Goal: Check status: Check status

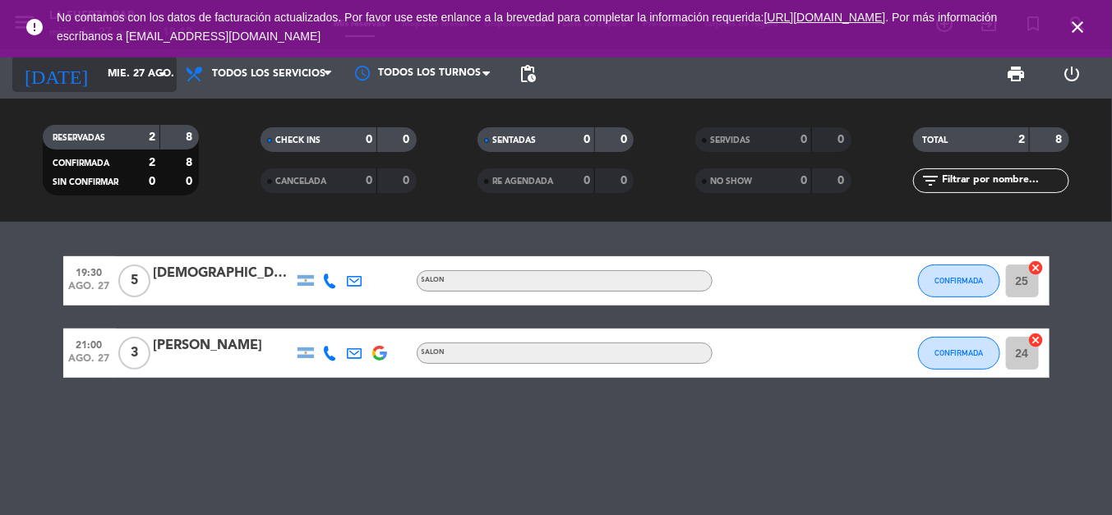
click at [134, 82] on input "mié. 27 ago." at bounding box center [168, 74] width 139 height 28
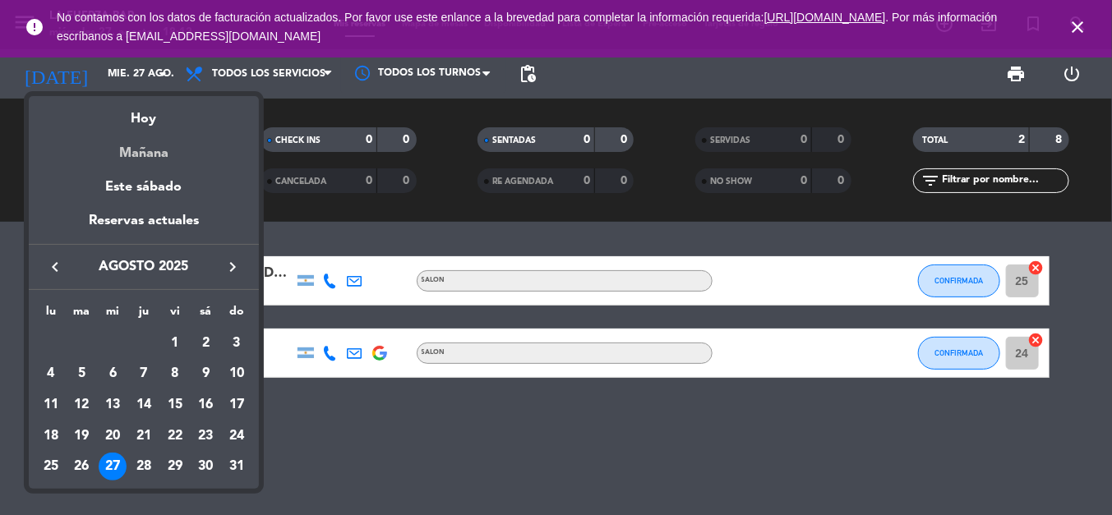
click at [148, 154] on div "Mañana" at bounding box center [144, 148] width 230 height 34
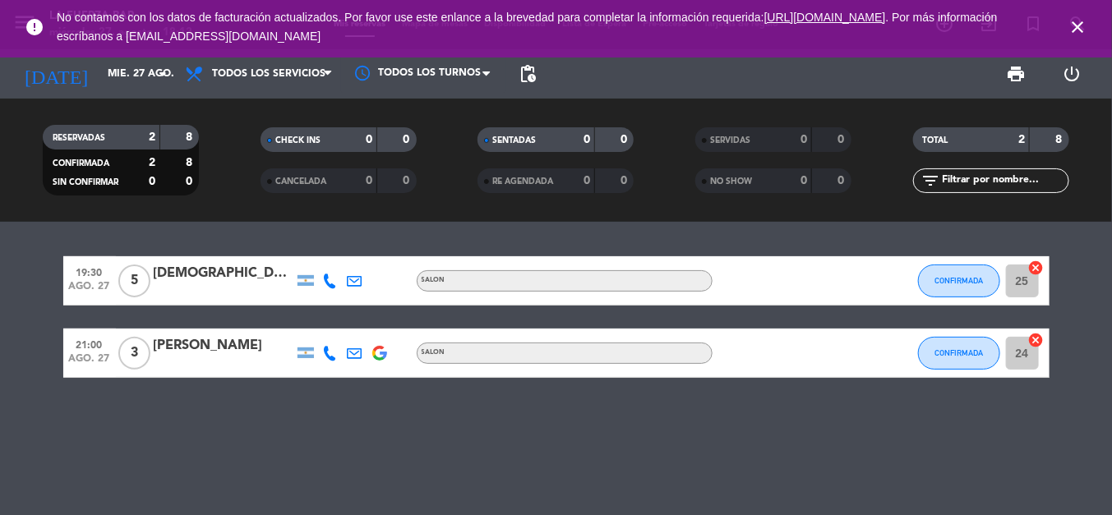
type input "jue. 28 ago."
click at [1081, 15] on span "close" at bounding box center [1077, 27] width 44 height 44
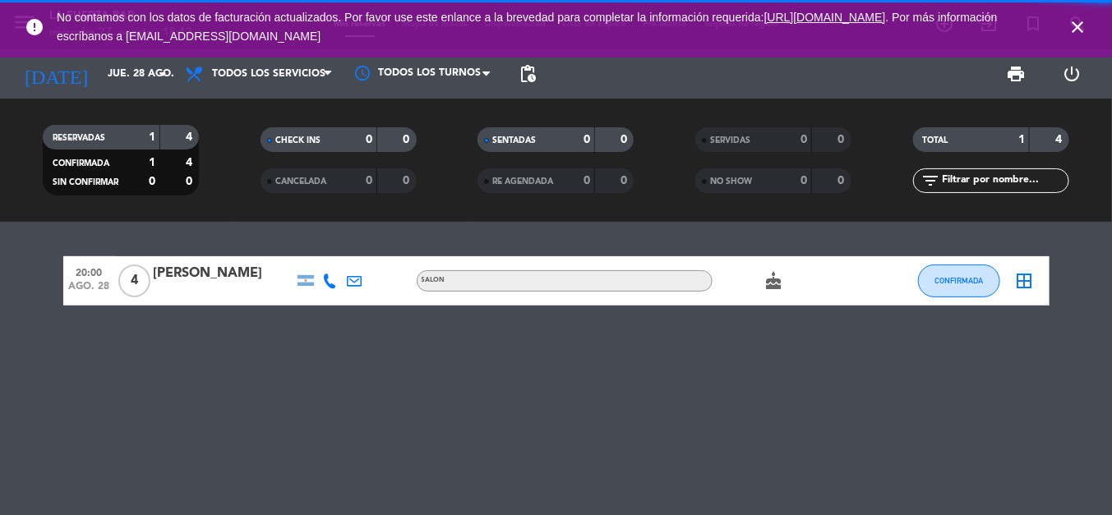
click at [1079, 27] on icon "close" at bounding box center [1077, 27] width 20 height 20
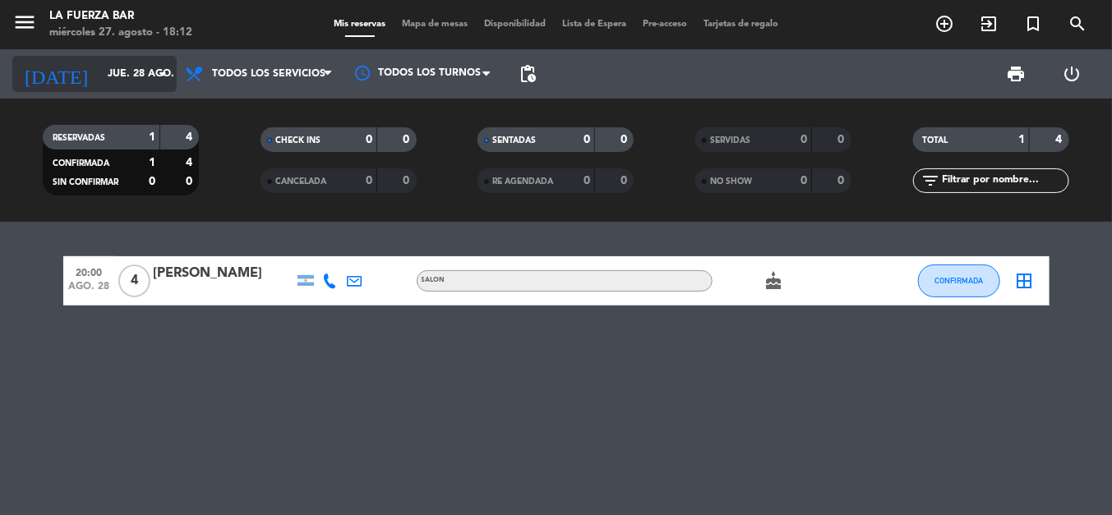
click at [130, 63] on input "jue. 28 ago." at bounding box center [168, 74] width 139 height 28
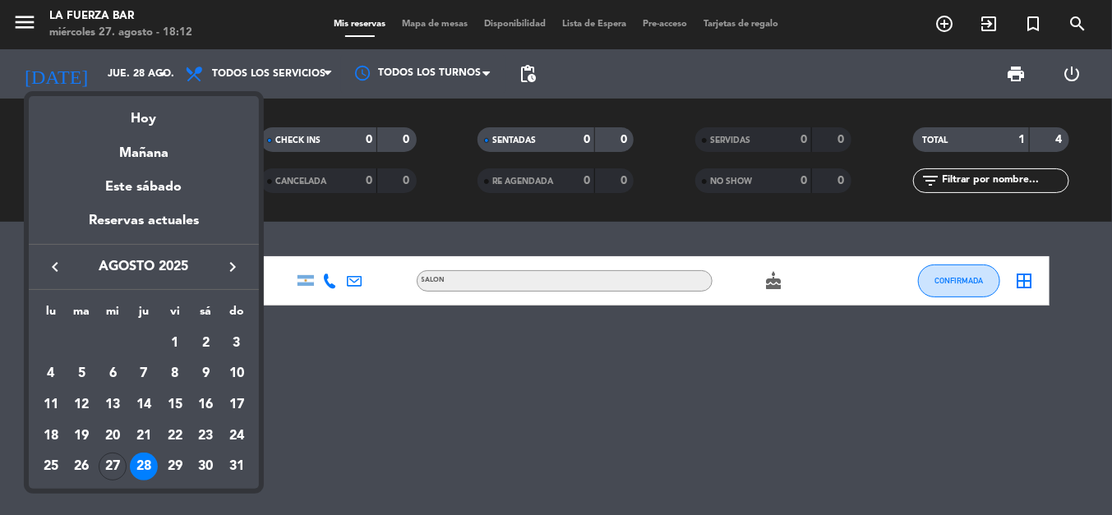
click at [363, 211] on div at bounding box center [556, 257] width 1112 height 515
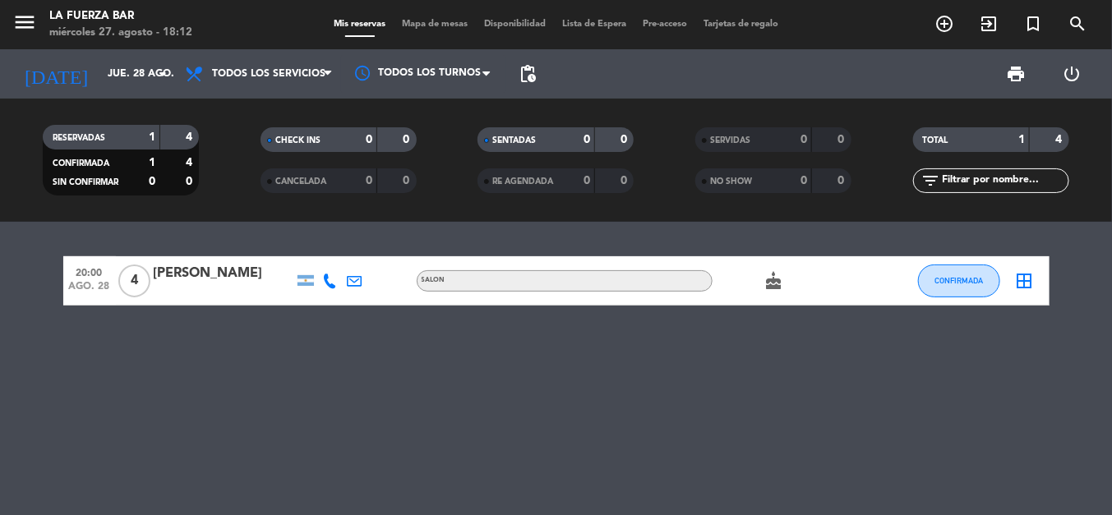
click at [260, 286] on div at bounding box center [224, 291] width 140 height 13
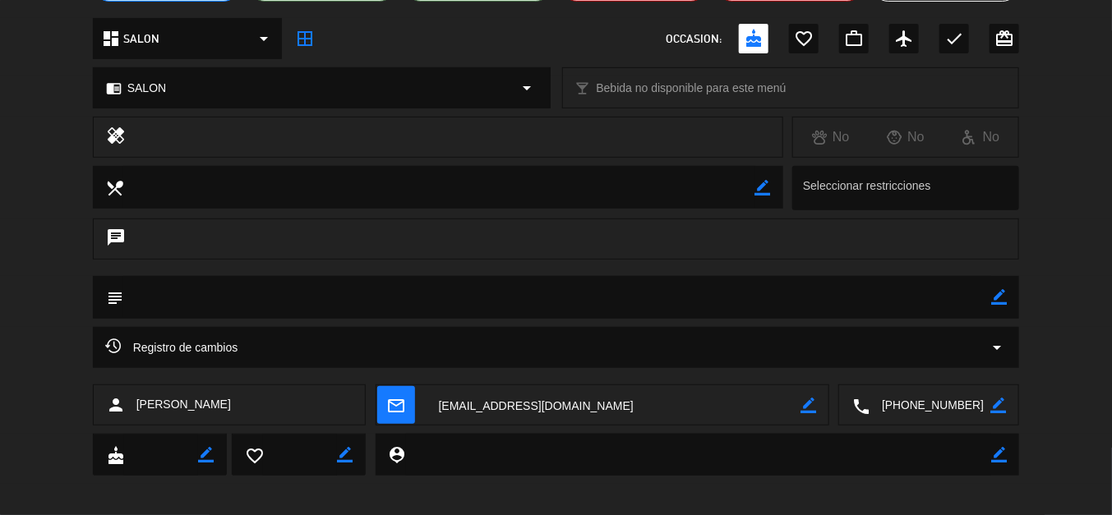
scroll to position [188, 0]
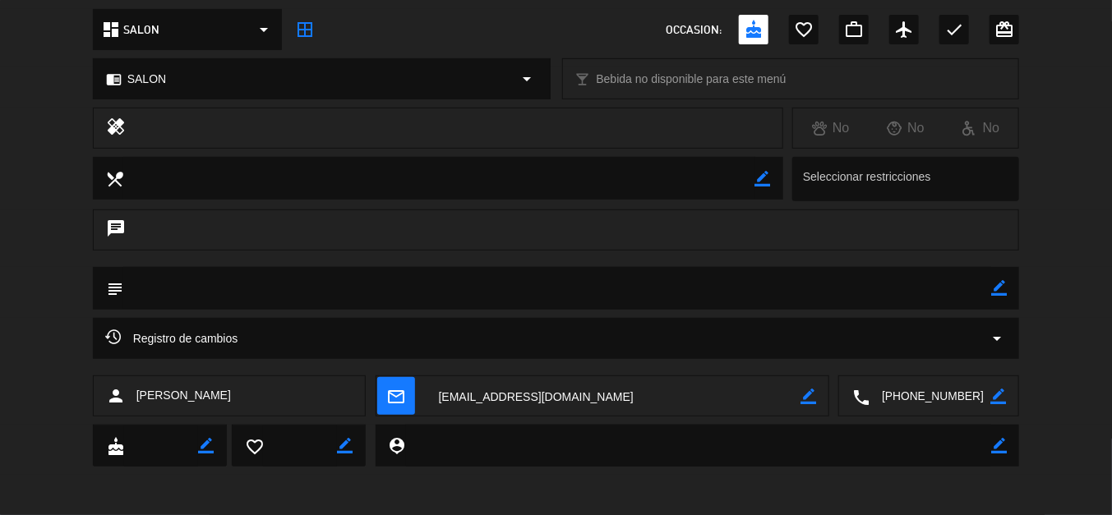
click at [223, 350] on div "Registro de cambios arrow_drop_down" at bounding box center [556, 338] width 927 height 41
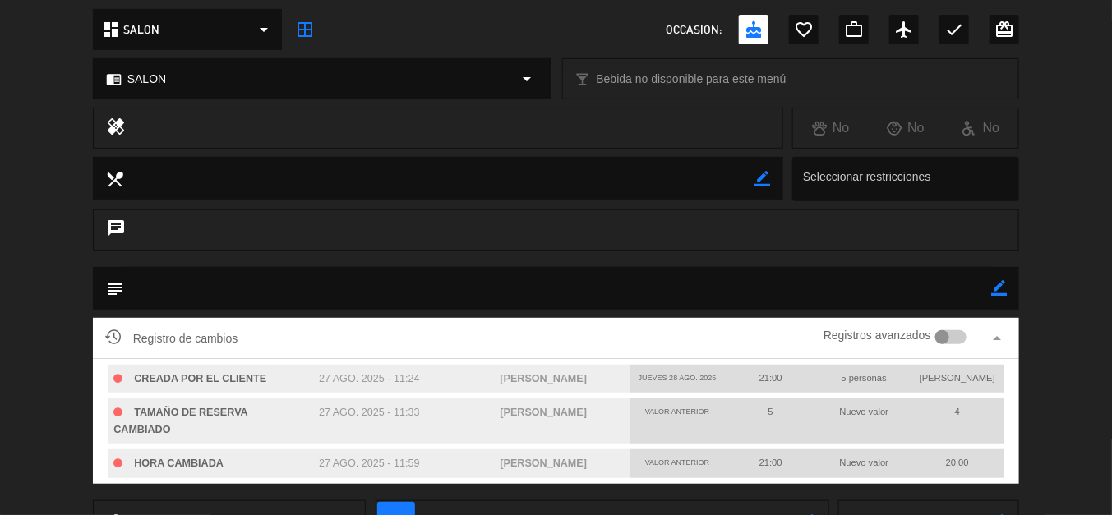
click at [252, 343] on div "Registro de cambios Registros avanzados arrow_drop_up" at bounding box center [556, 338] width 902 height 25
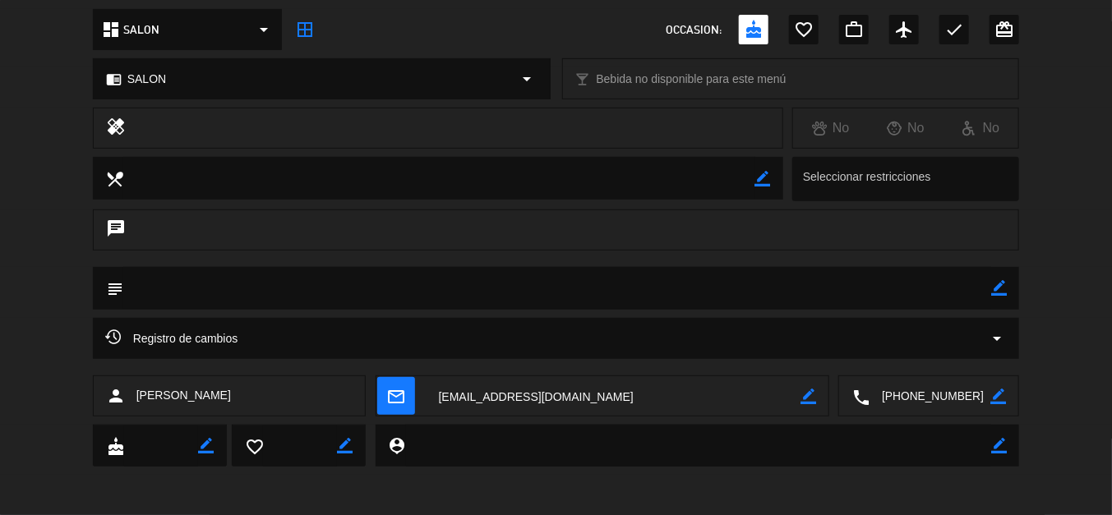
click at [251, 343] on div "Registro de cambios arrow_drop_down" at bounding box center [556, 339] width 902 height 20
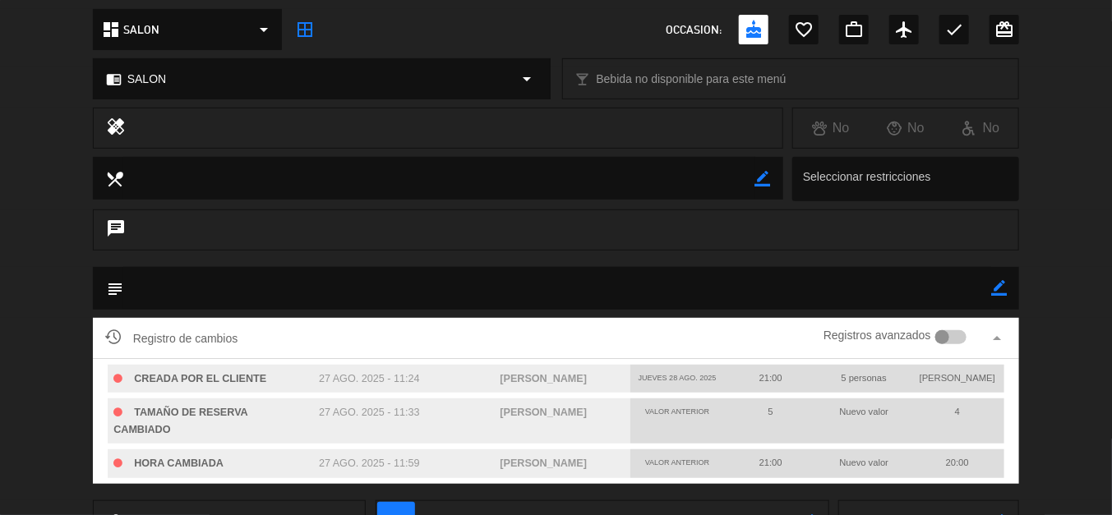
click at [251, 337] on div "Registro de cambios Registros avanzados arrow_drop_up" at bounding box center [556, 338] width 902 height 25
